Goal: Transaction & Acquisition: Purchase product/service

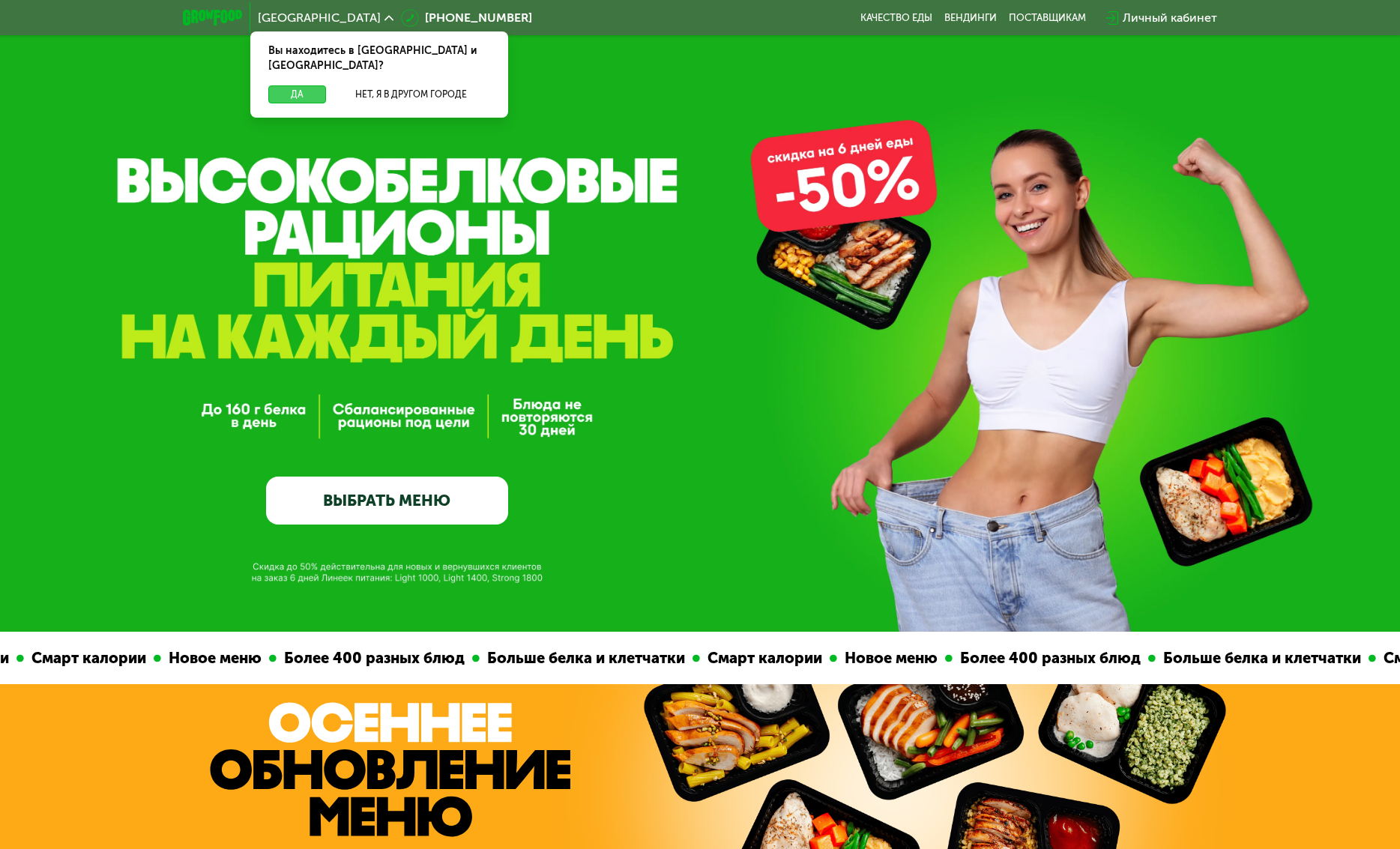
click at [290, 85] on button "Да" at bounding box center [297, 94] width 57 height 18
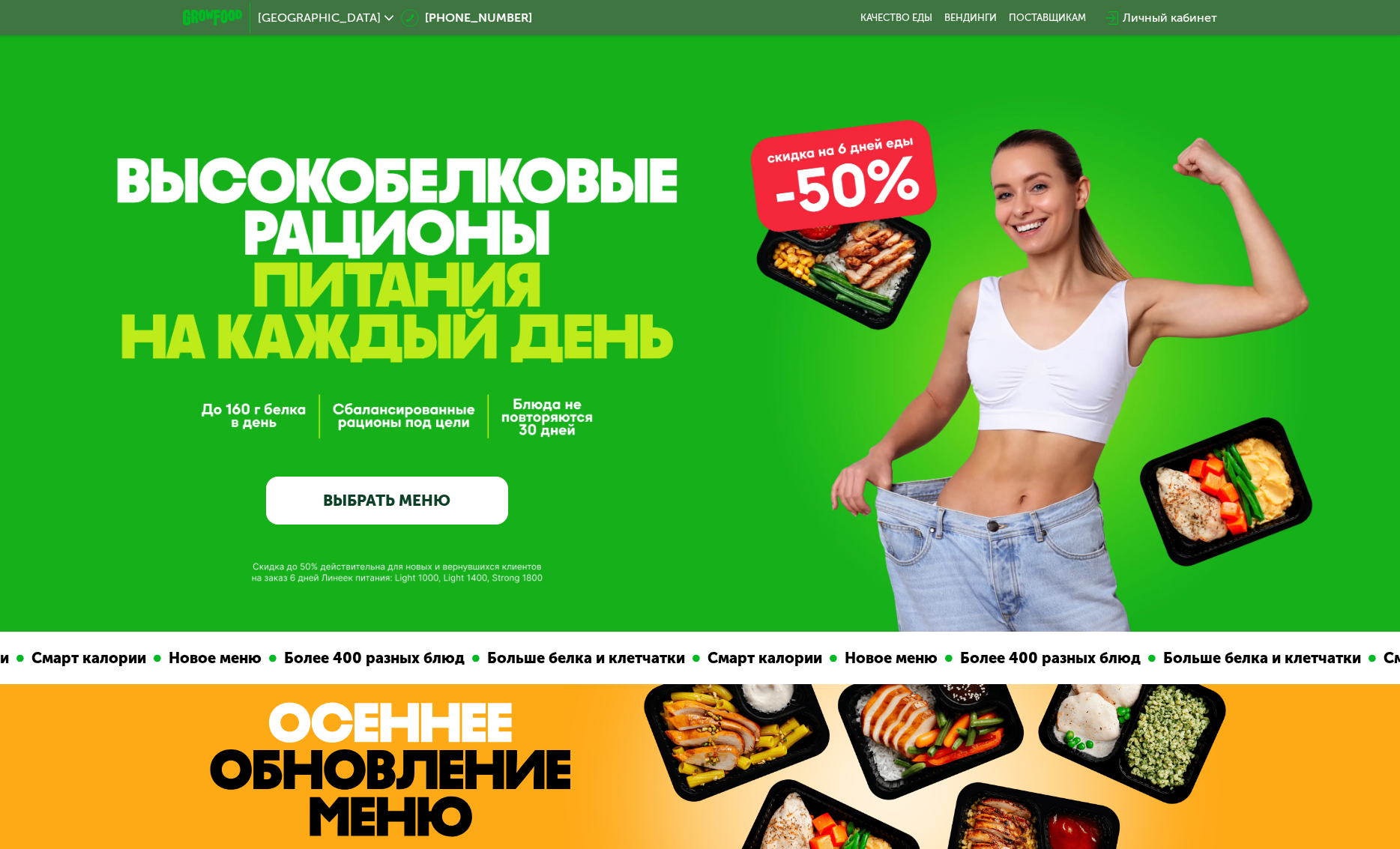
click at [1155, 14] on div "Личный кабинет" at bounding box center [1169, 18] width 94 height 18
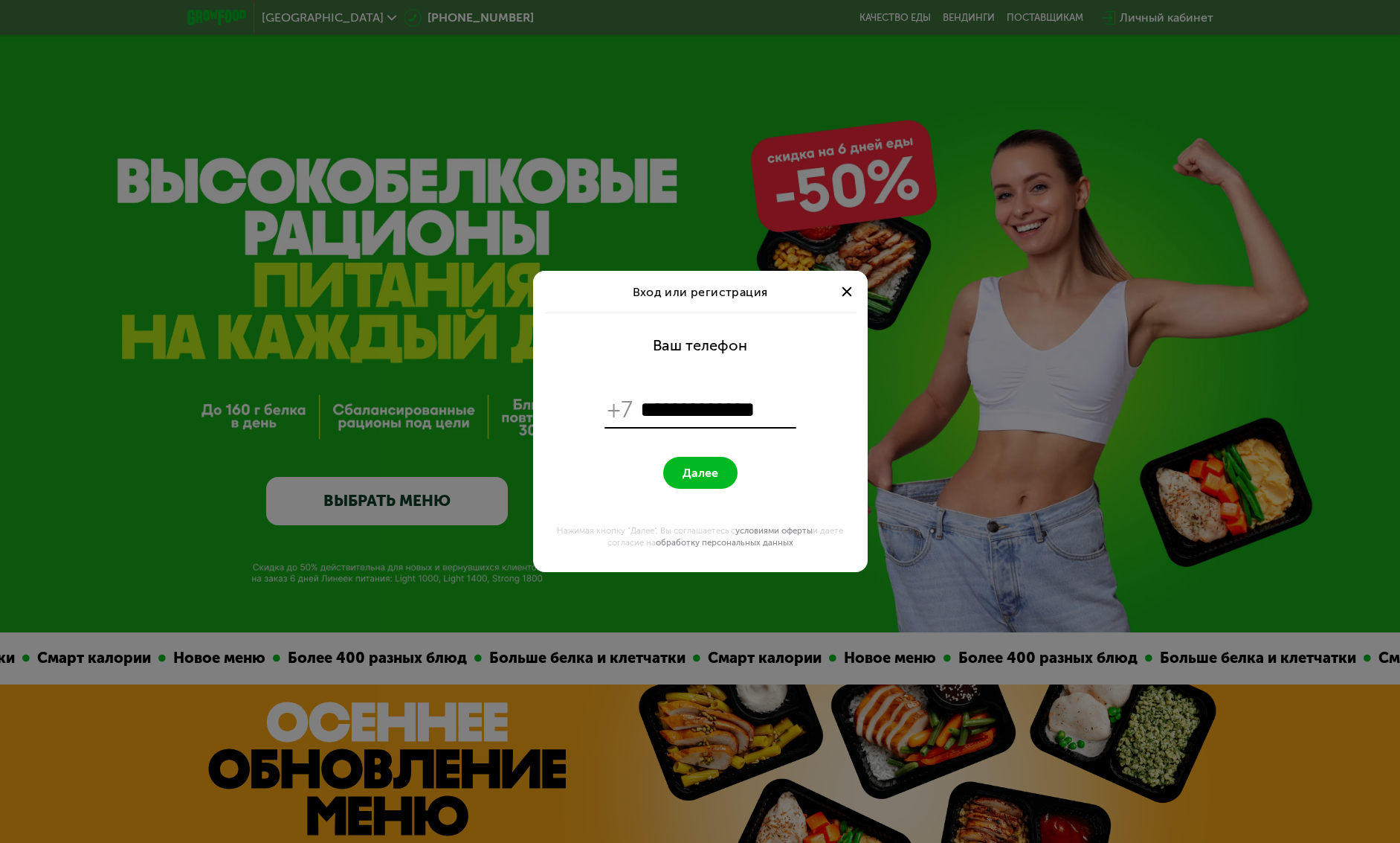
type input "**********"
click at [680, 474] on button "Далее" at bounding box center [701, 472] width 75 height 32
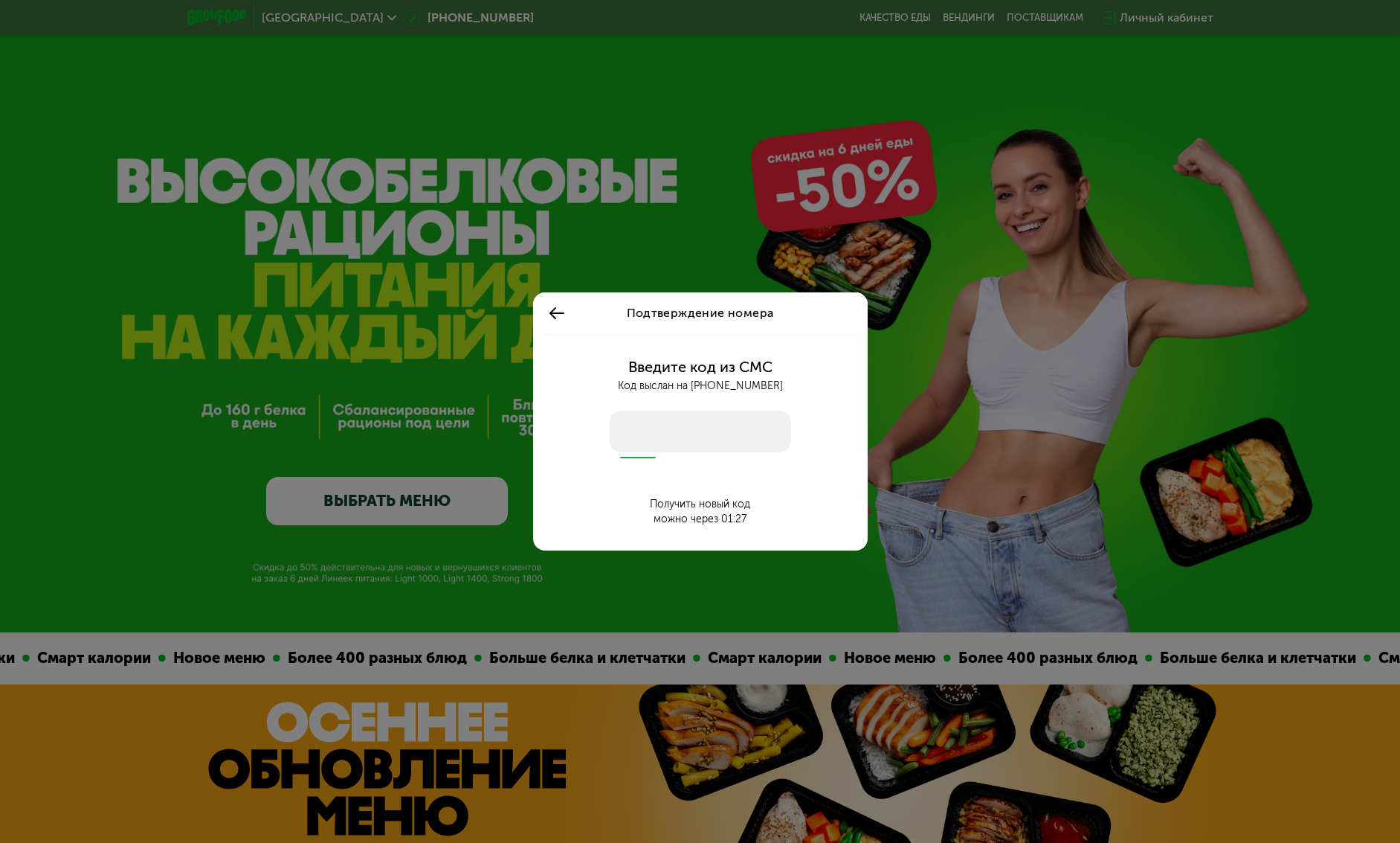
click at [711, 429] on input "number" at bounding box center [700, 432] width 182 height 41
type input "****"
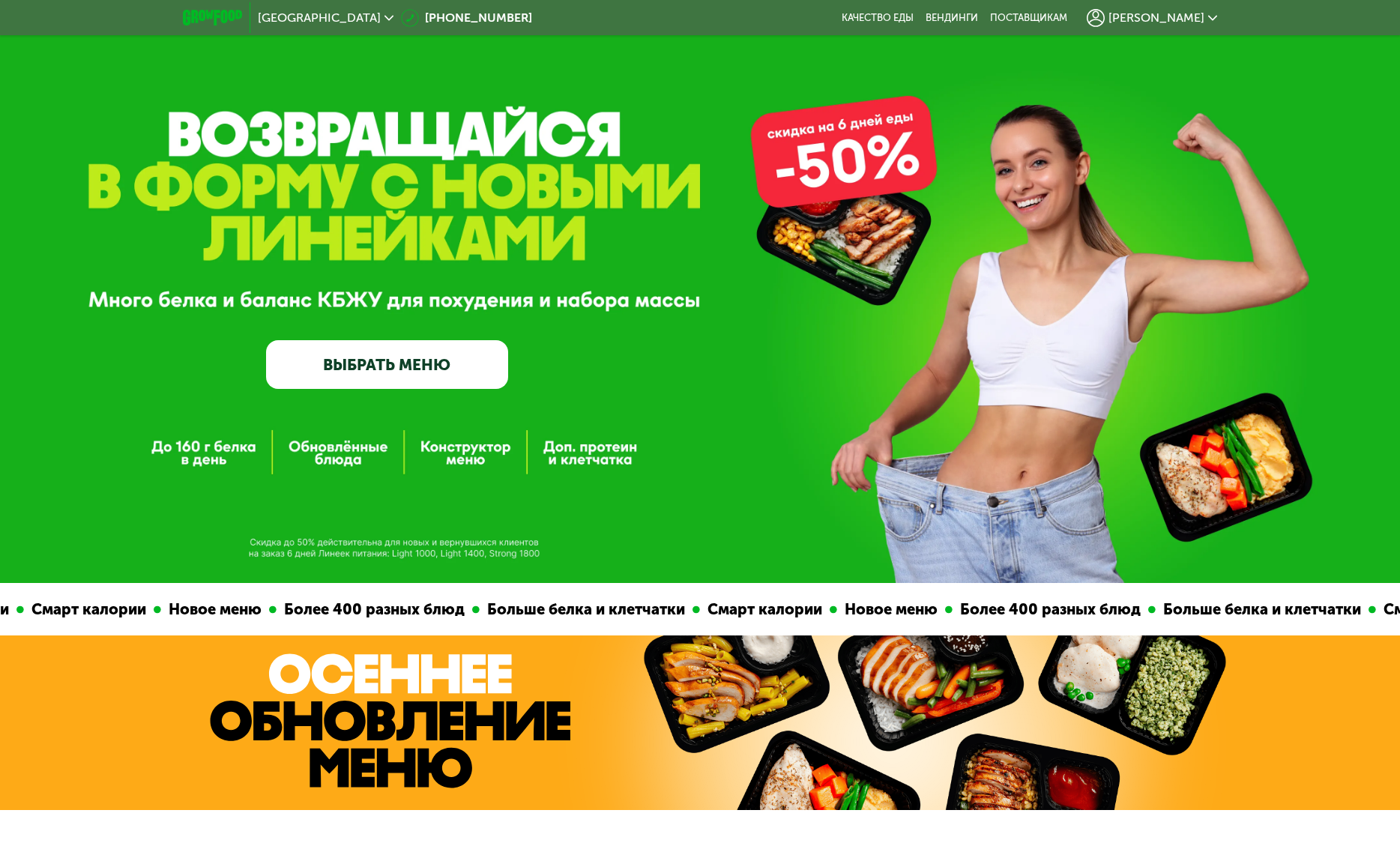
click at [638, 496] on div "GrowFood — доставка правильного питания ВЫБРАТЬ МЕНЮ" at bounding box center [700, 291] width 1400 height 583
click at [432, 359] on link "ВЫБРАТЬ МЕНЮ" at bounding box center [387, 364] width 242 height 49
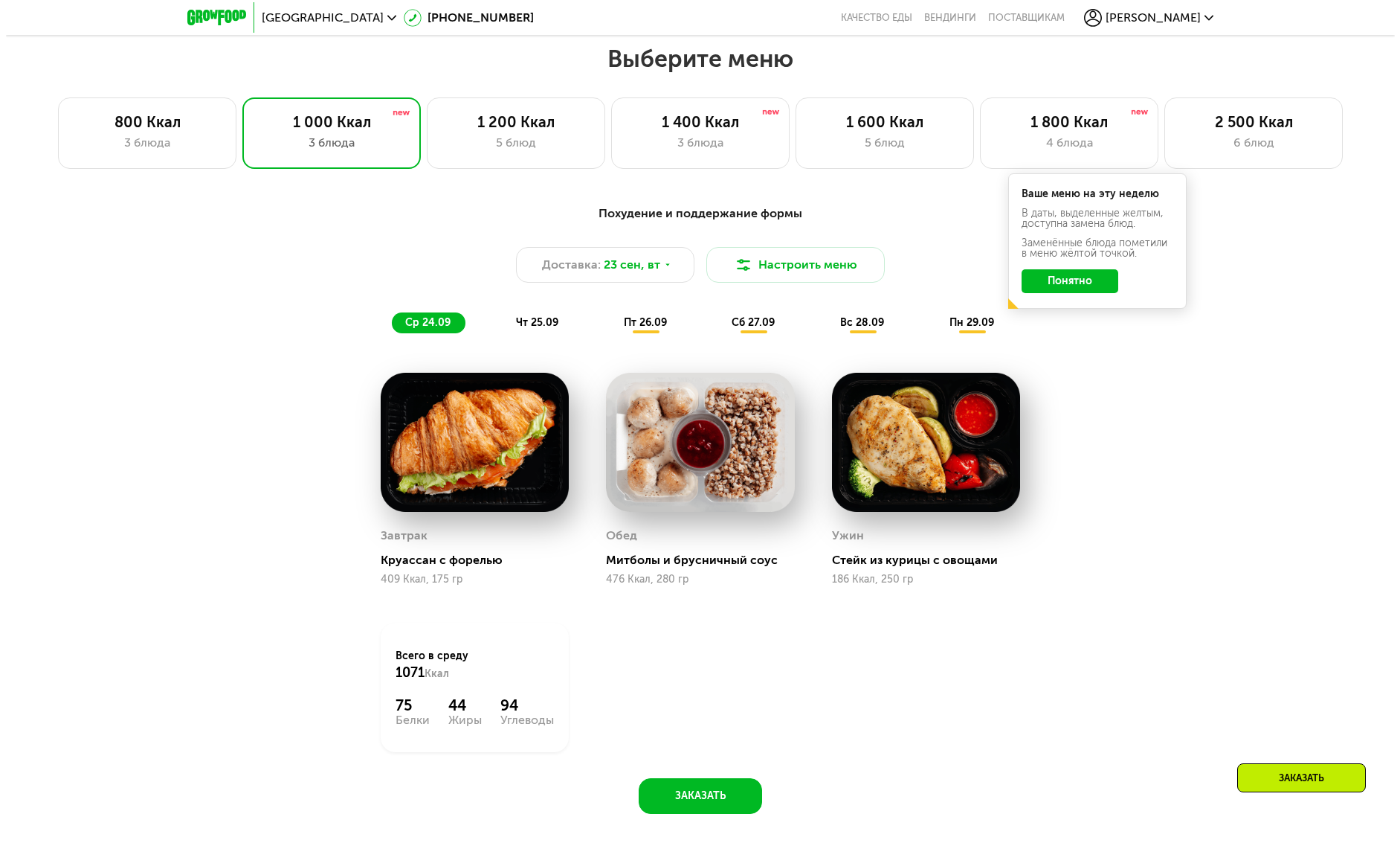
scroll to position [1162, 0]
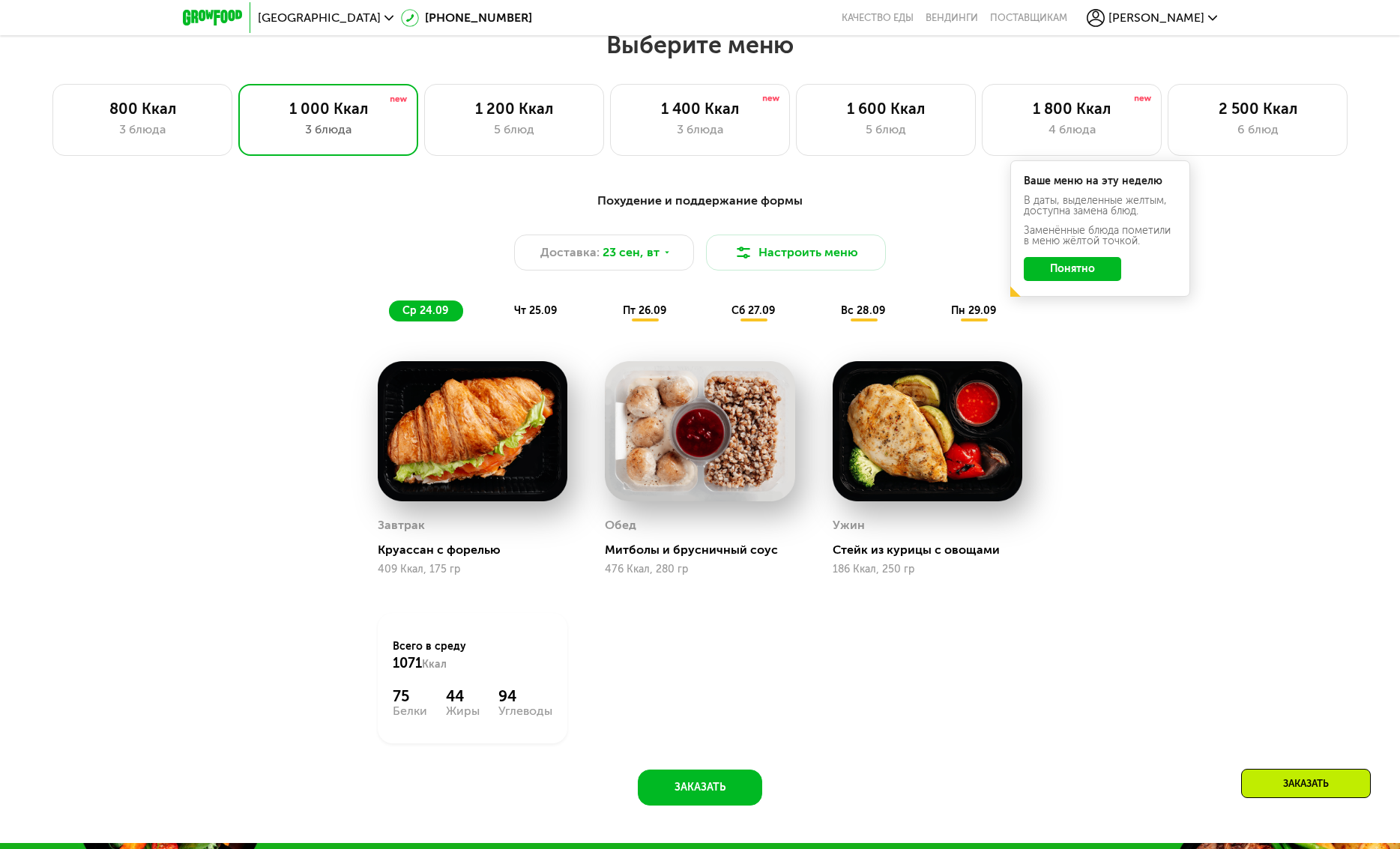
click at [1077, 272] on button "Понятно" at bounding box center [1072, 268] width 97 height 24
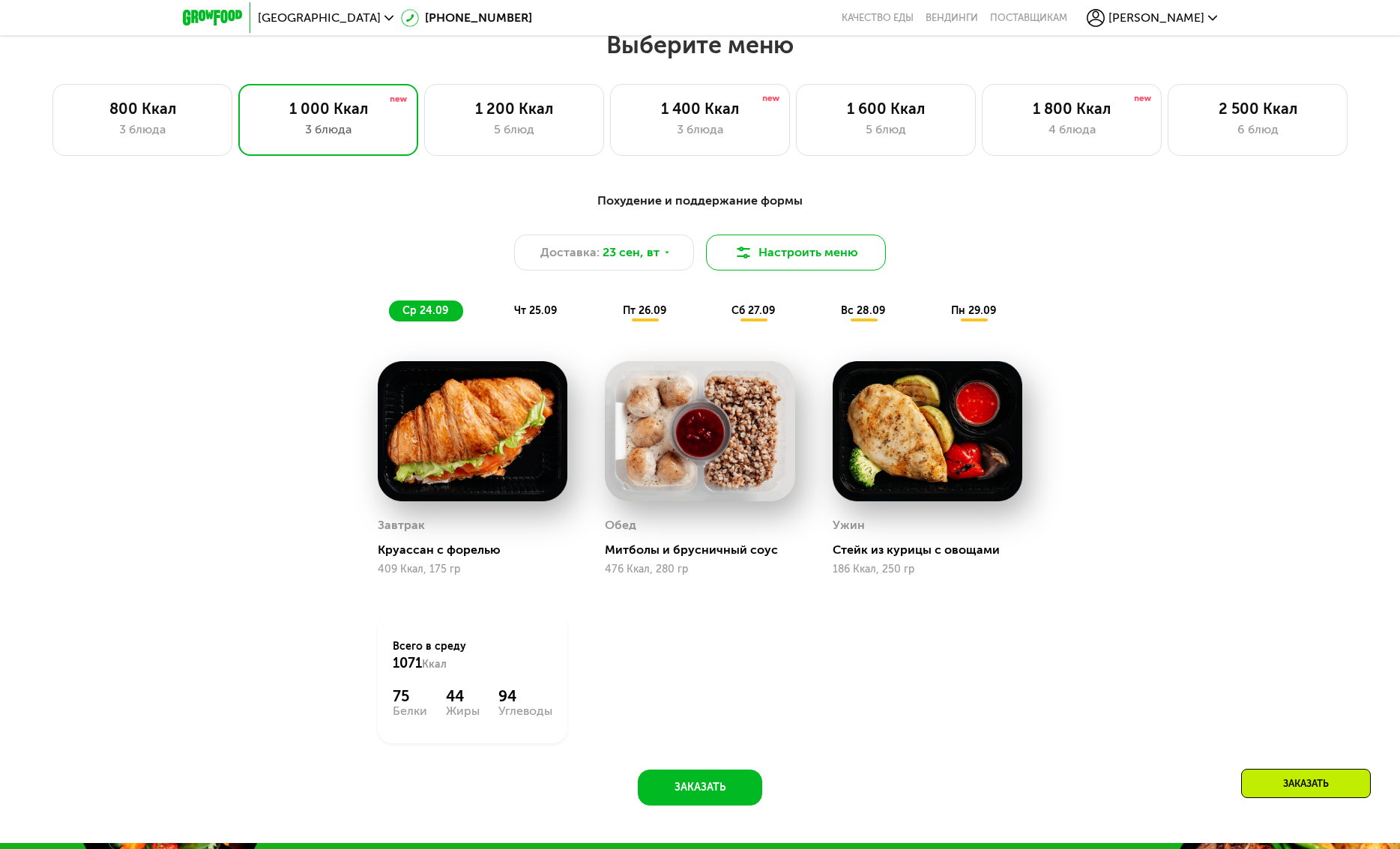
click at [783, 253] on button "Настроить меню" at bounding box center [797, 253] width 180 height 36
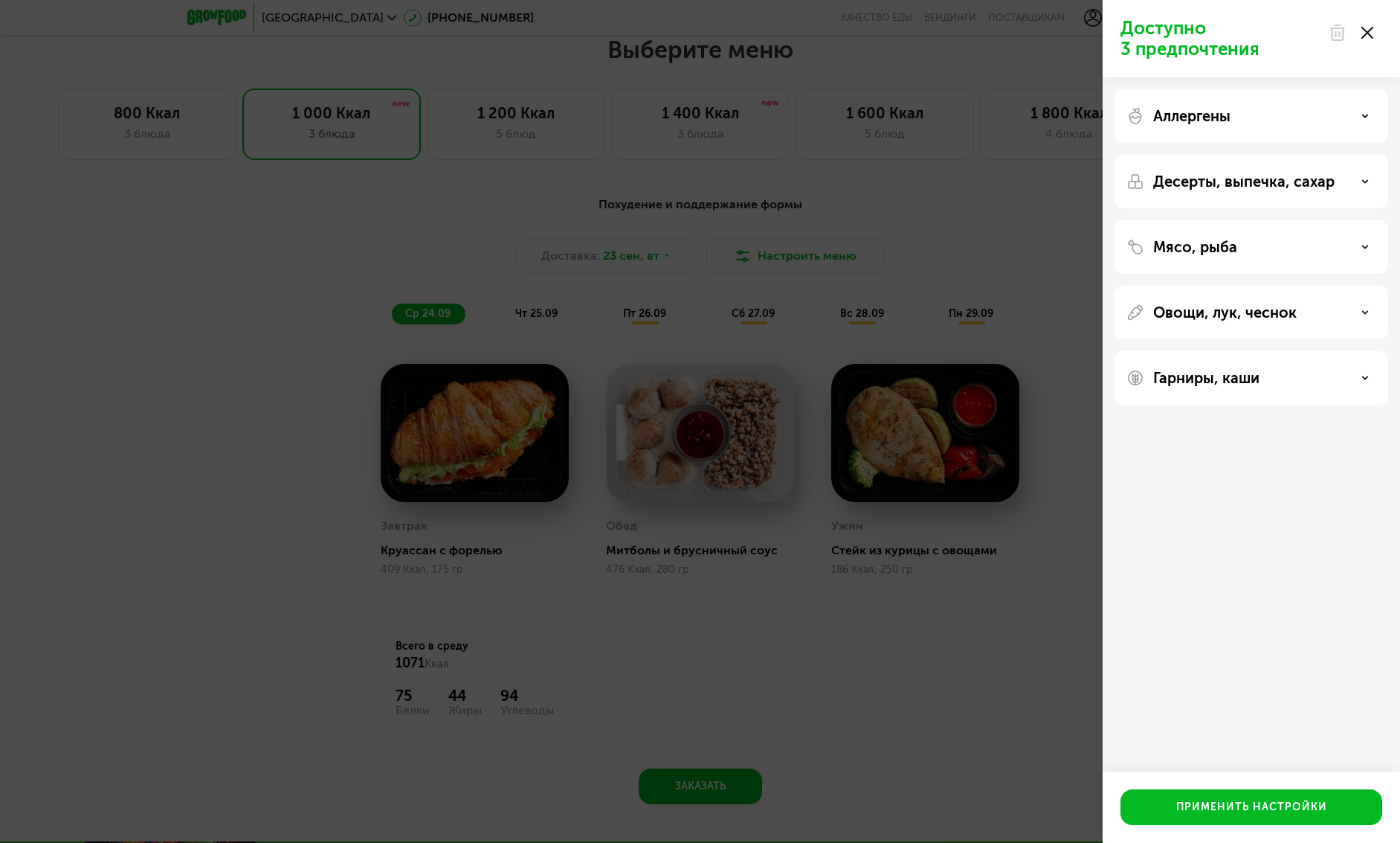
click at [1190, 107] on p "Аллергены" at bounding box center [1192, 116] width 78 height 18
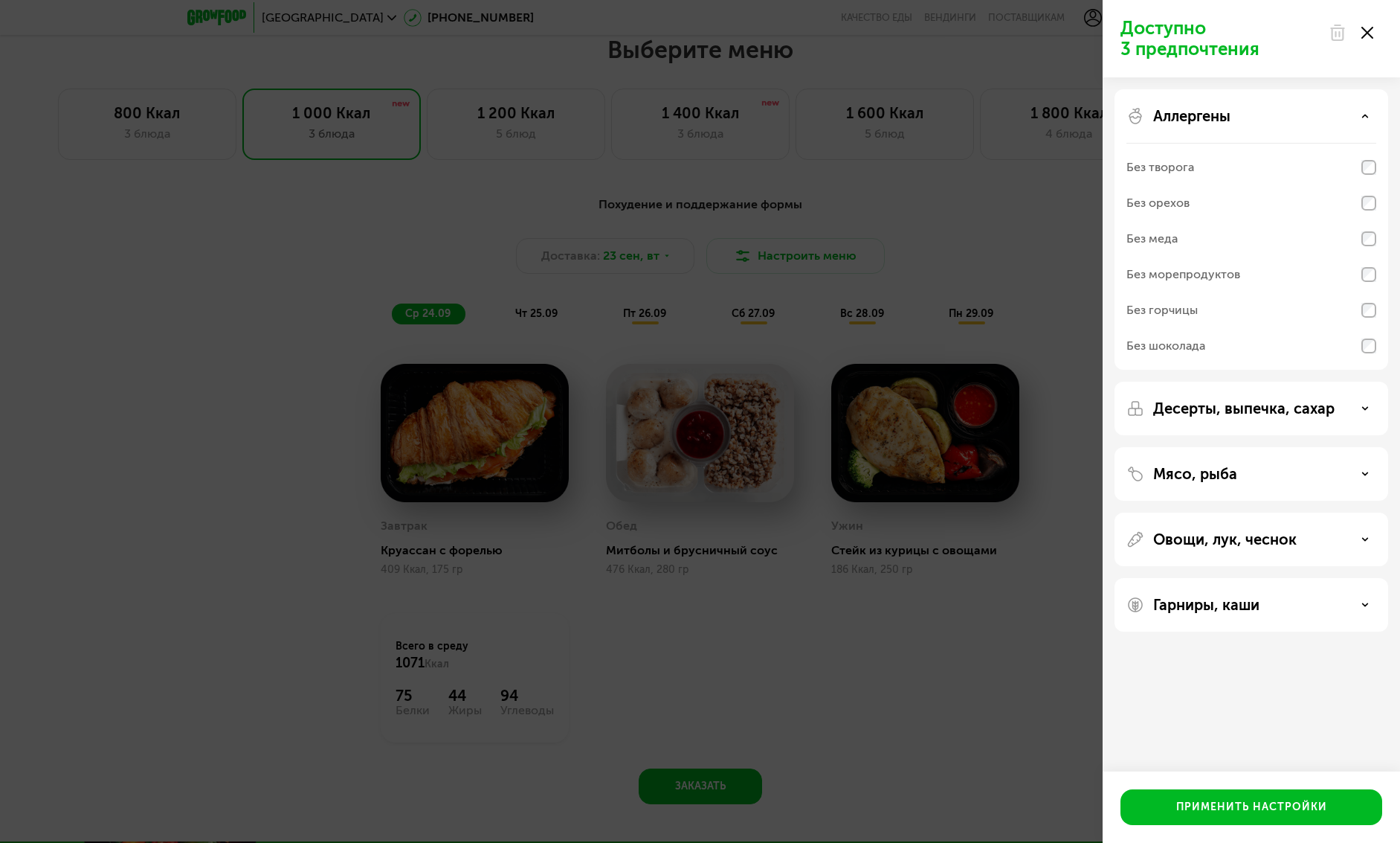
click at [1251, 413] on p "Десерты, выпечка, сахар" at bounding box center [1244, 408] width 182 height 18
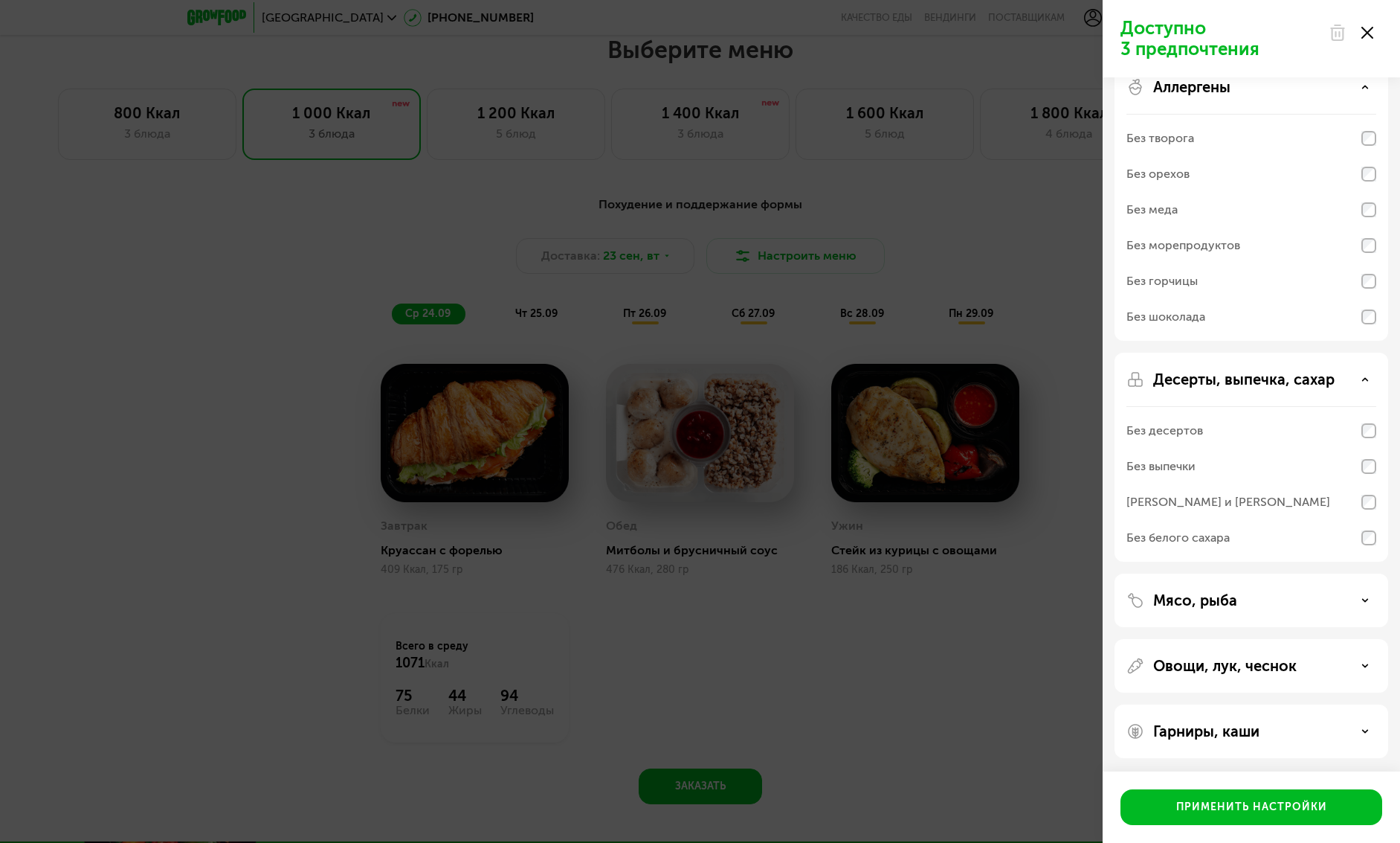
scroll to position [30, 0]
click at [1235, 585] on div "Мясо, рыба" at bounding box center [1252, 599] width 273 height 53
click at [1241, 595] on div "Мясо, рыба" at bounding box center [1252, 599] width 273 height 53
click at [1241, 596] on div "Мясо, рыба" at bounding box center [1252, 599] width 250 height 18
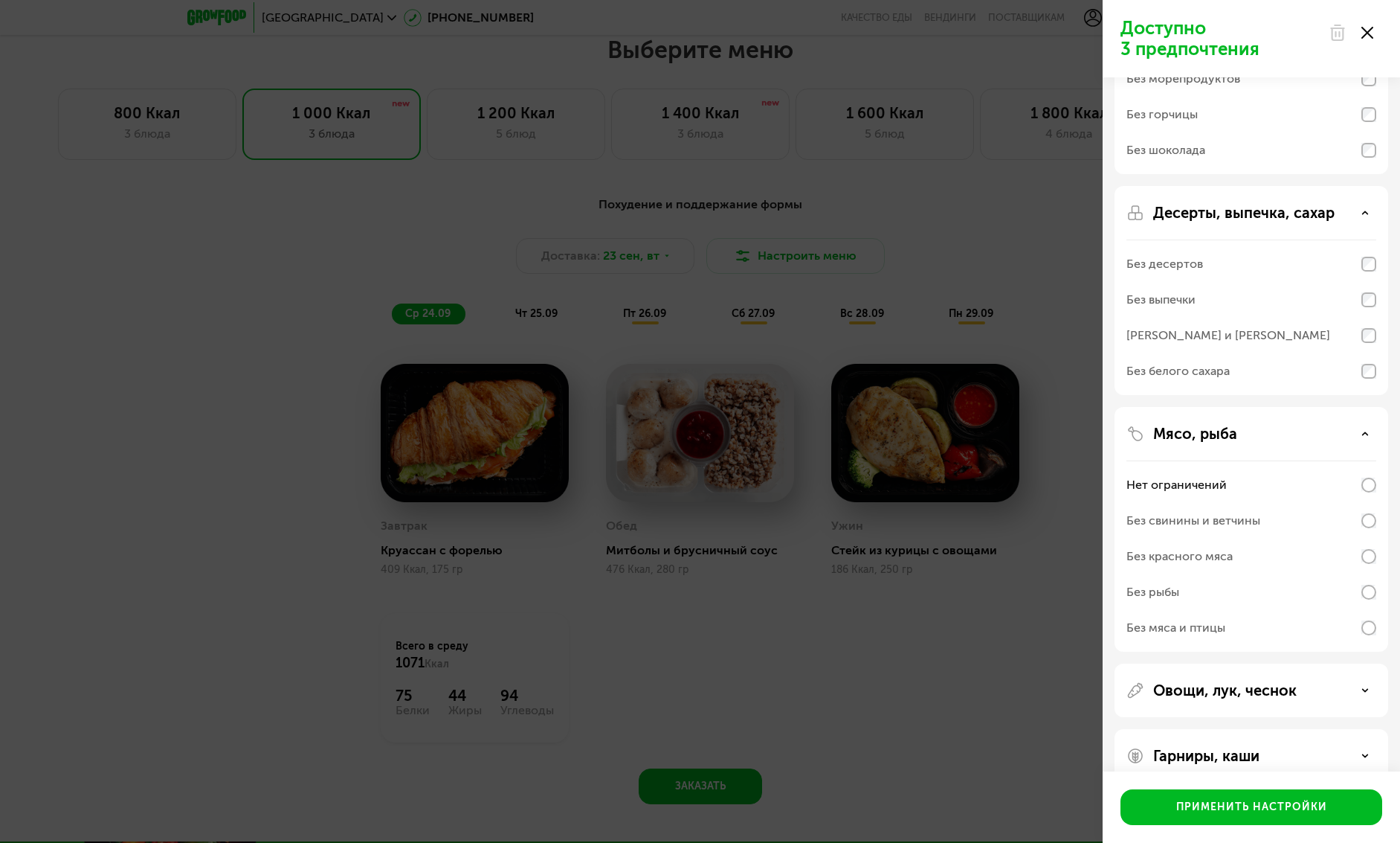
scroll to position [221, 0]
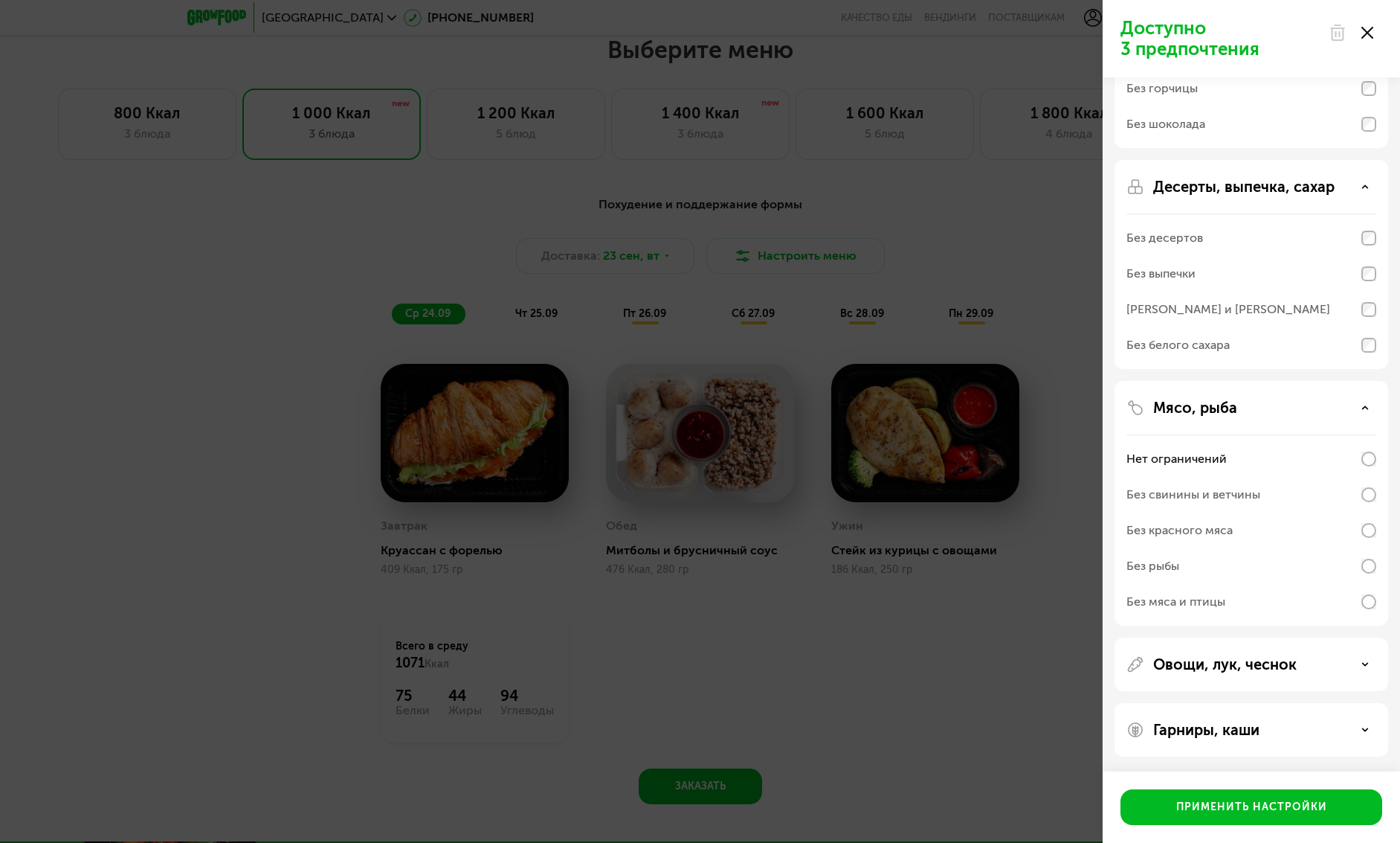
click at [1215, 658] on p "Овощи, лук, чеснок" at bounding box center [1225, 664] width 144 height 18
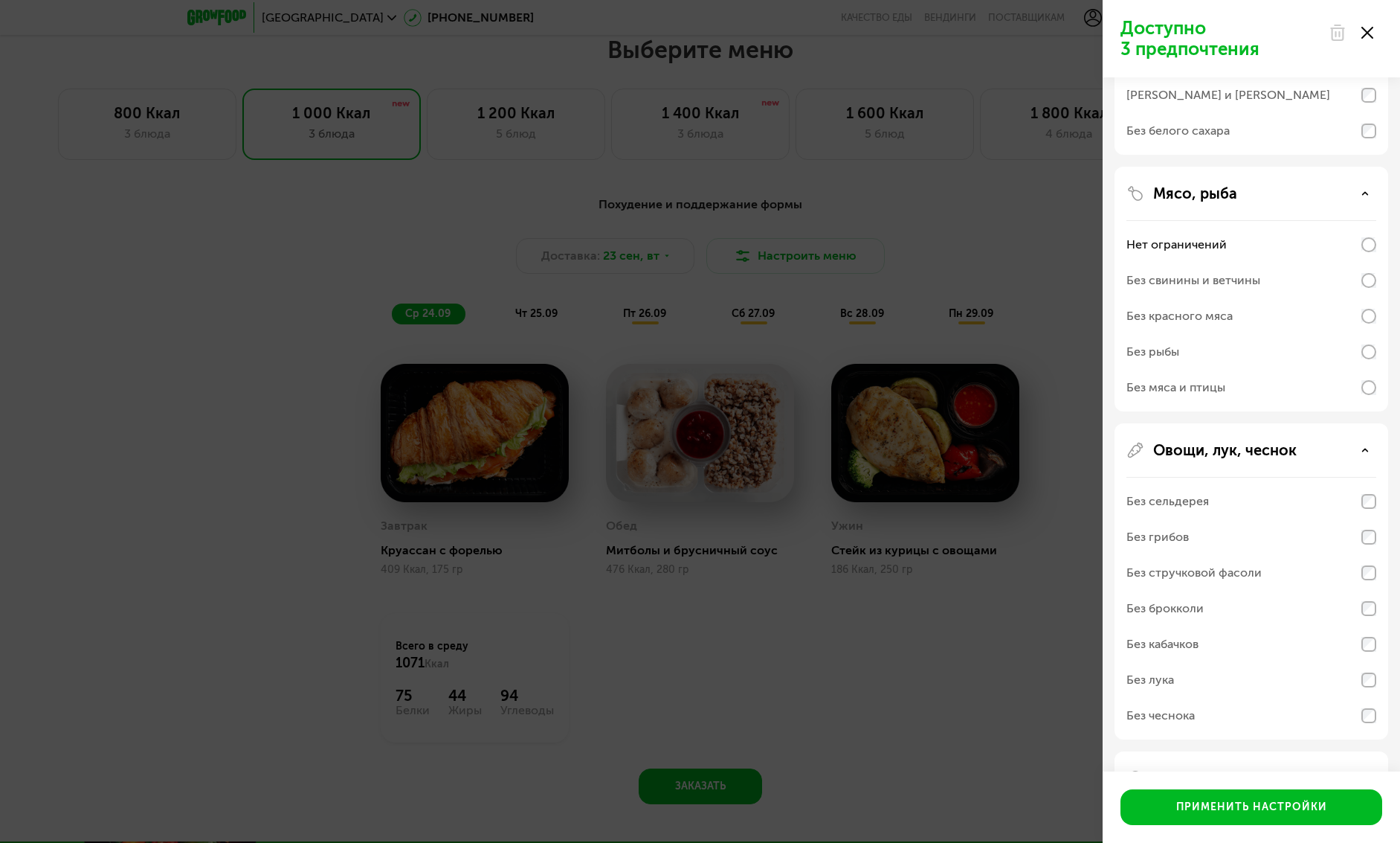
scroll to position [484, 0]
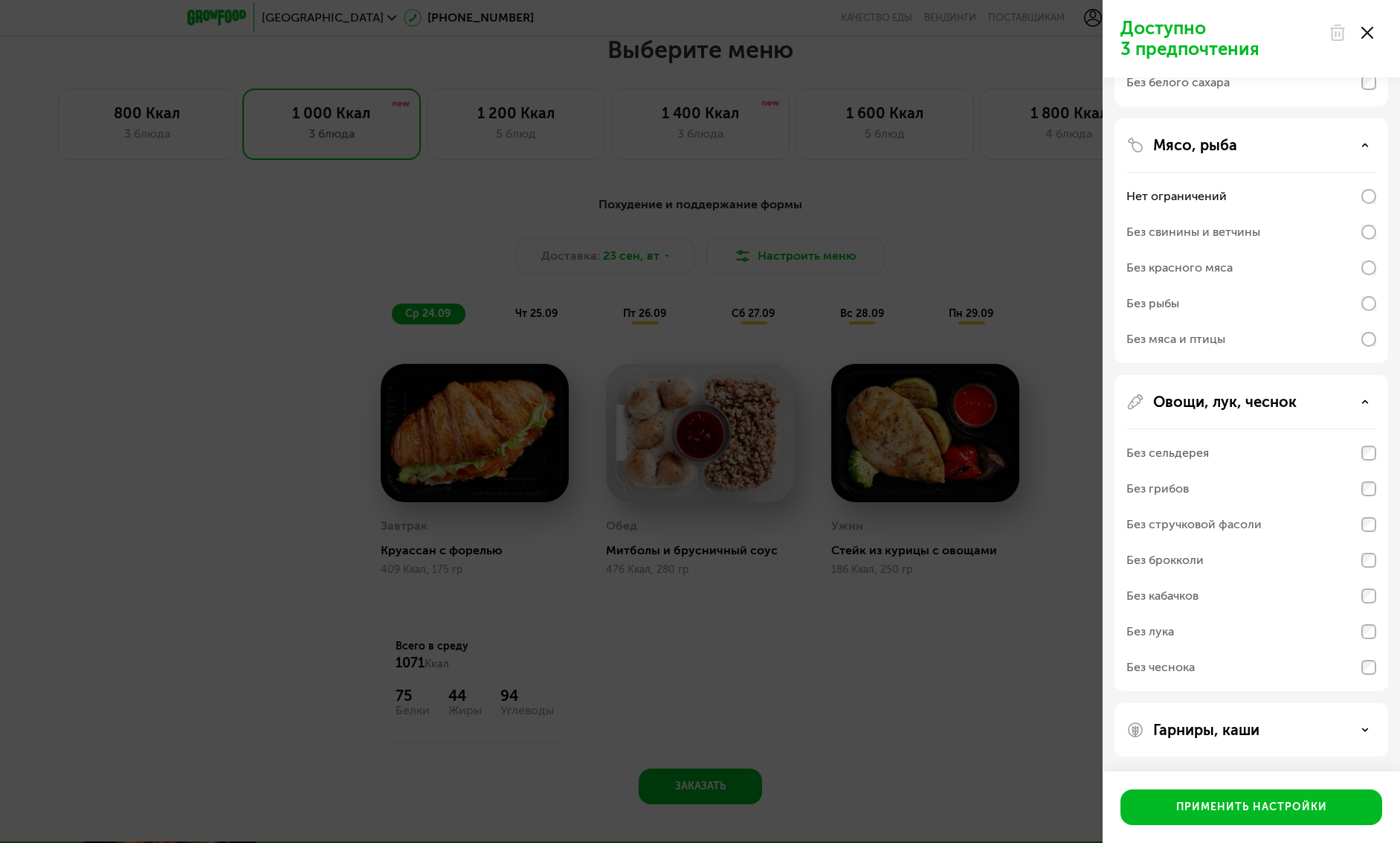
click at [1201, 724] on p "Гарниры, каши" at bounding box center [1206, 730] width 106 height 18
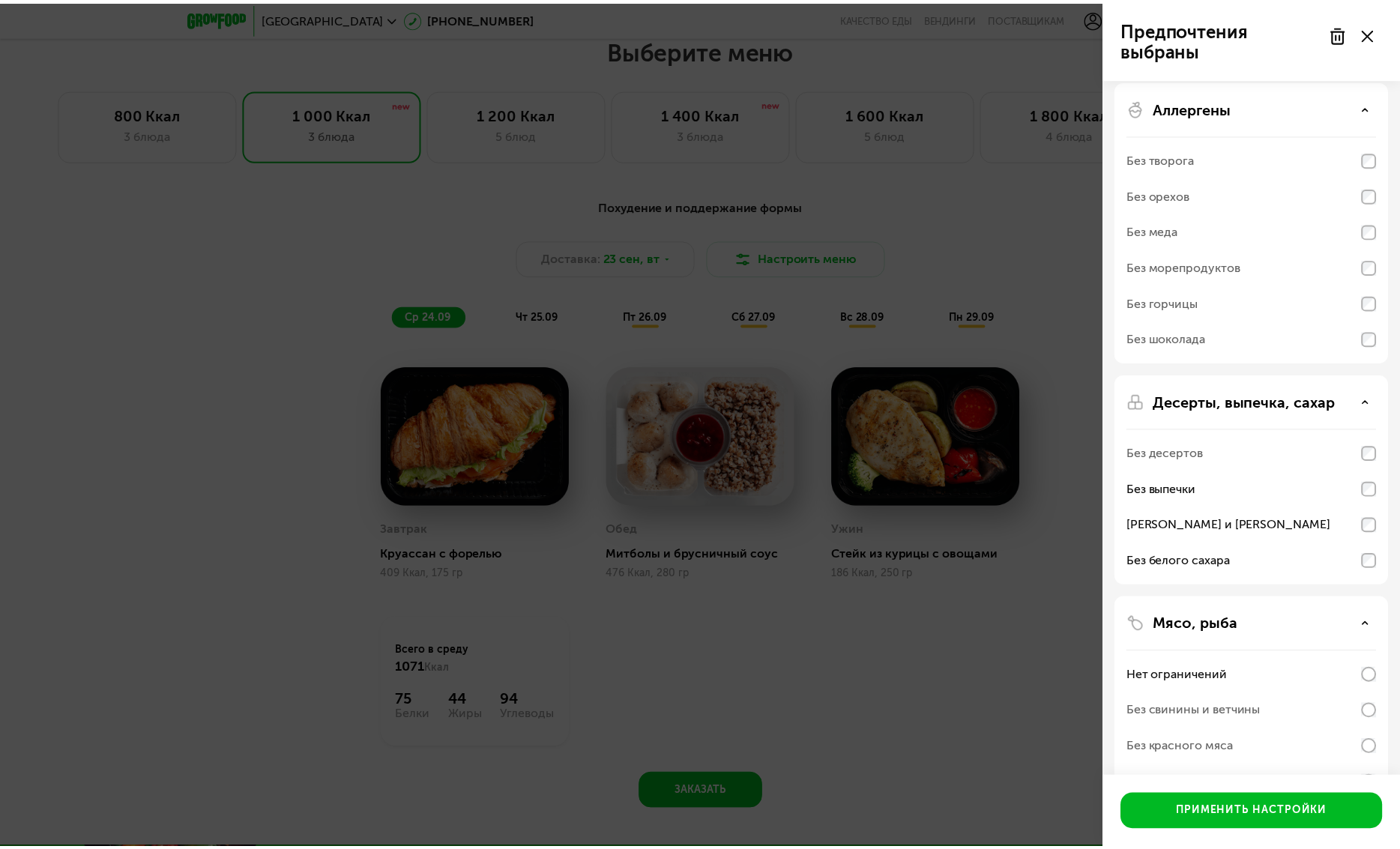
scroll to position [0, 0]
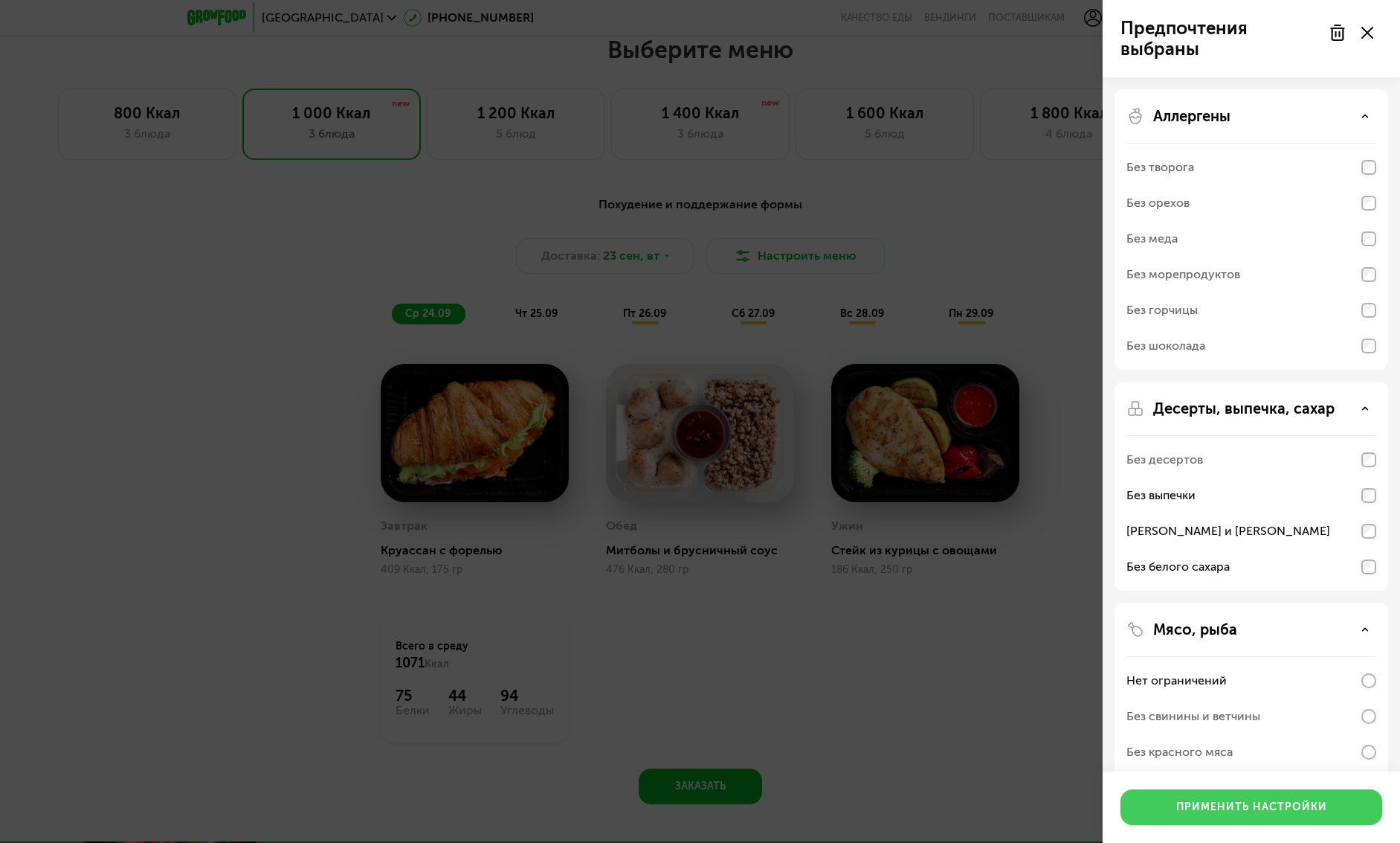
click at [1242, 805] on div "Применить настройки" at bounding box center [1253, 807] width 151 height 15
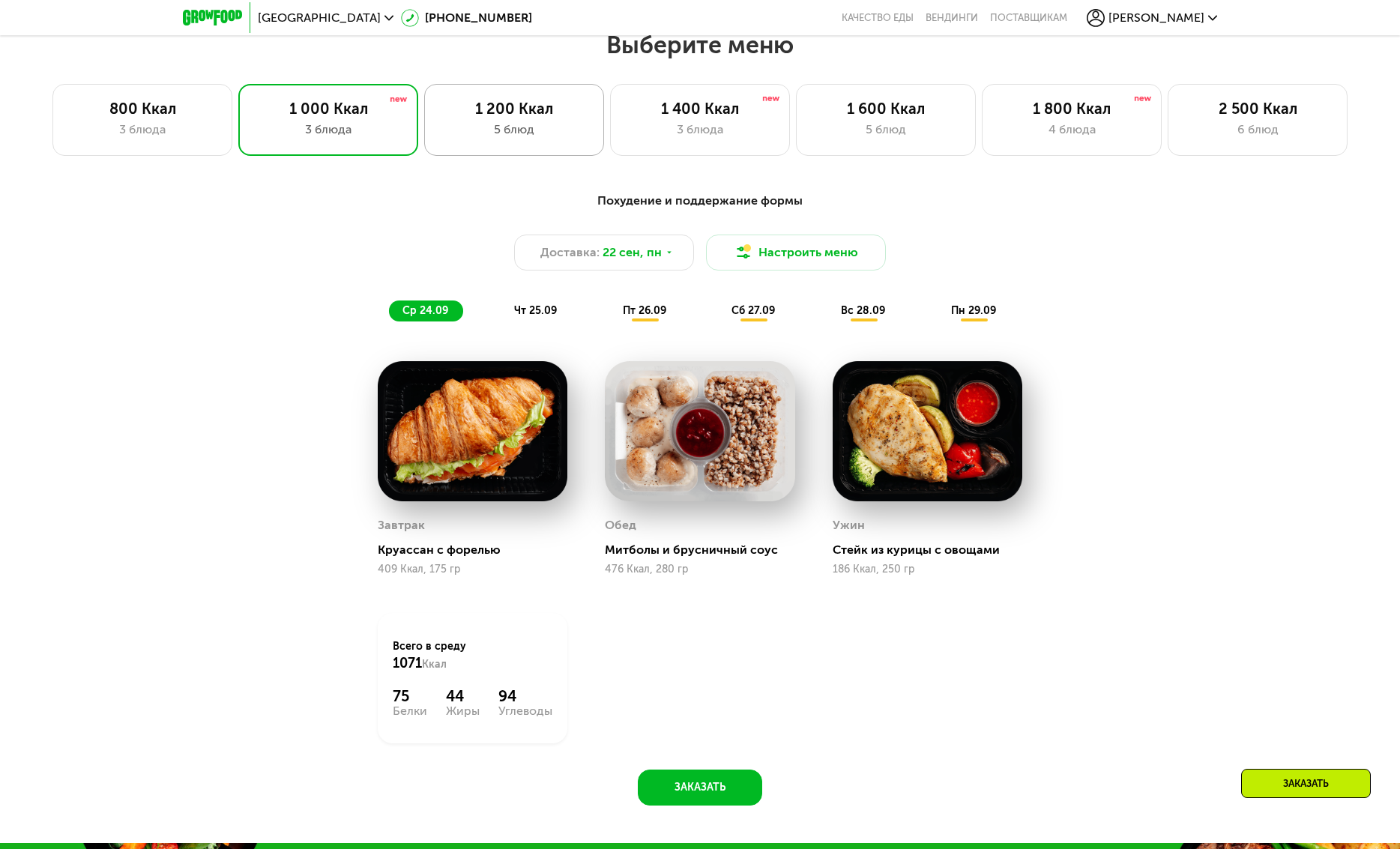
click at [524, 118] on div "1 200 Ккал" at bounding box center [514, 109] width 149 height 18
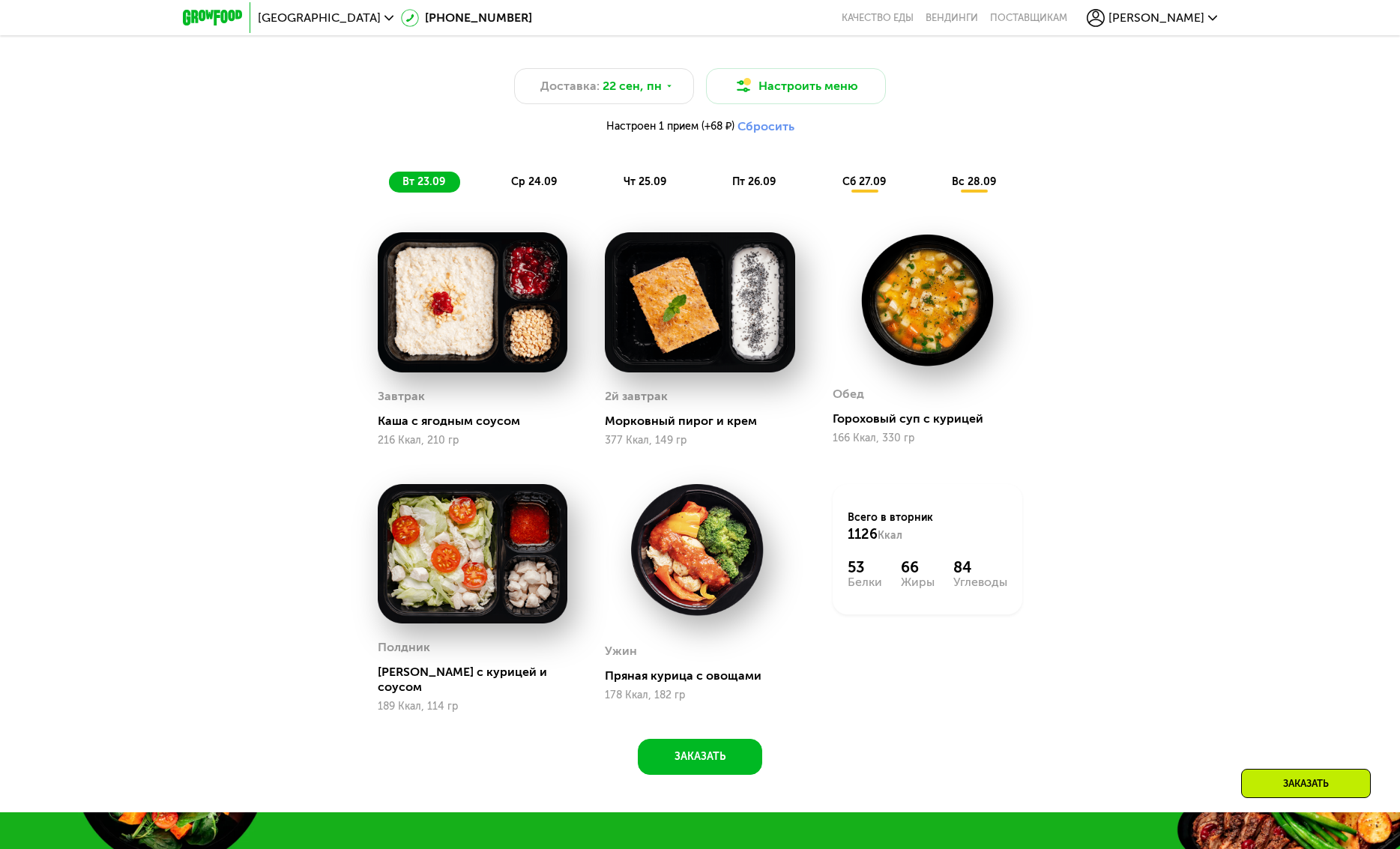
scroll to position [1321, 0]
